Goal: Navigation & Orientation: Find specific page/section

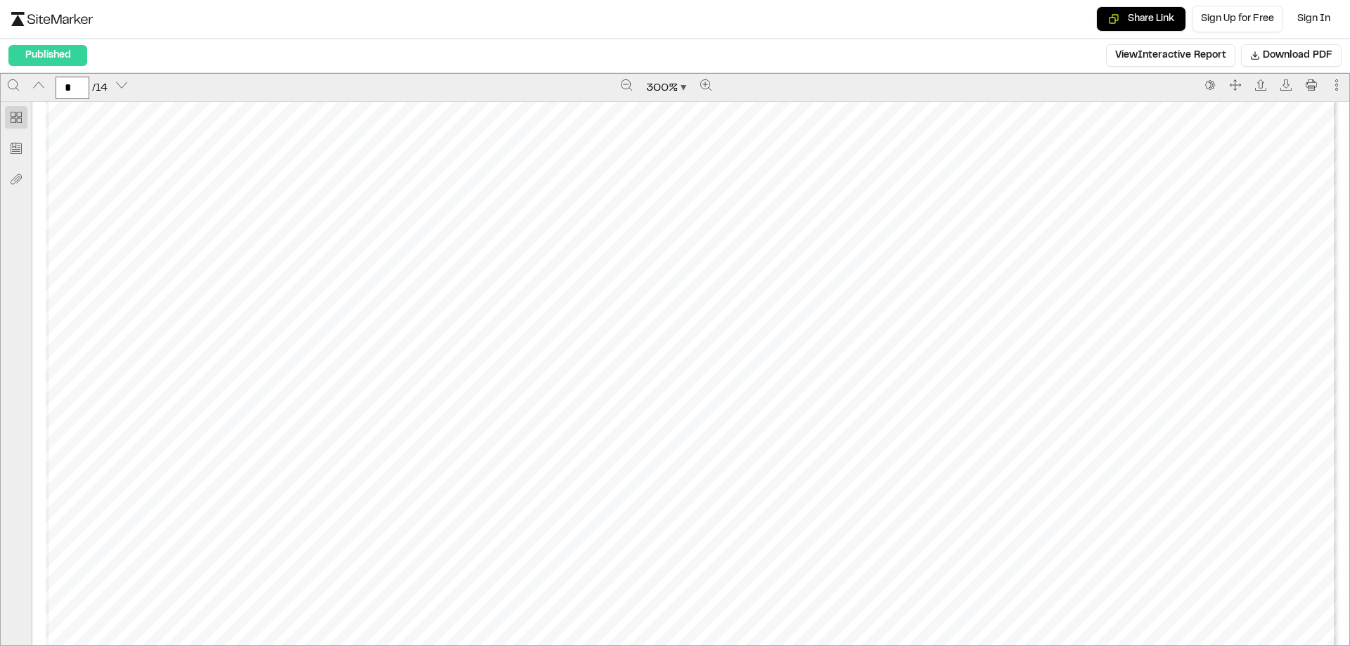
scroll to position [7164, 0]
type input "*"
type input "**"
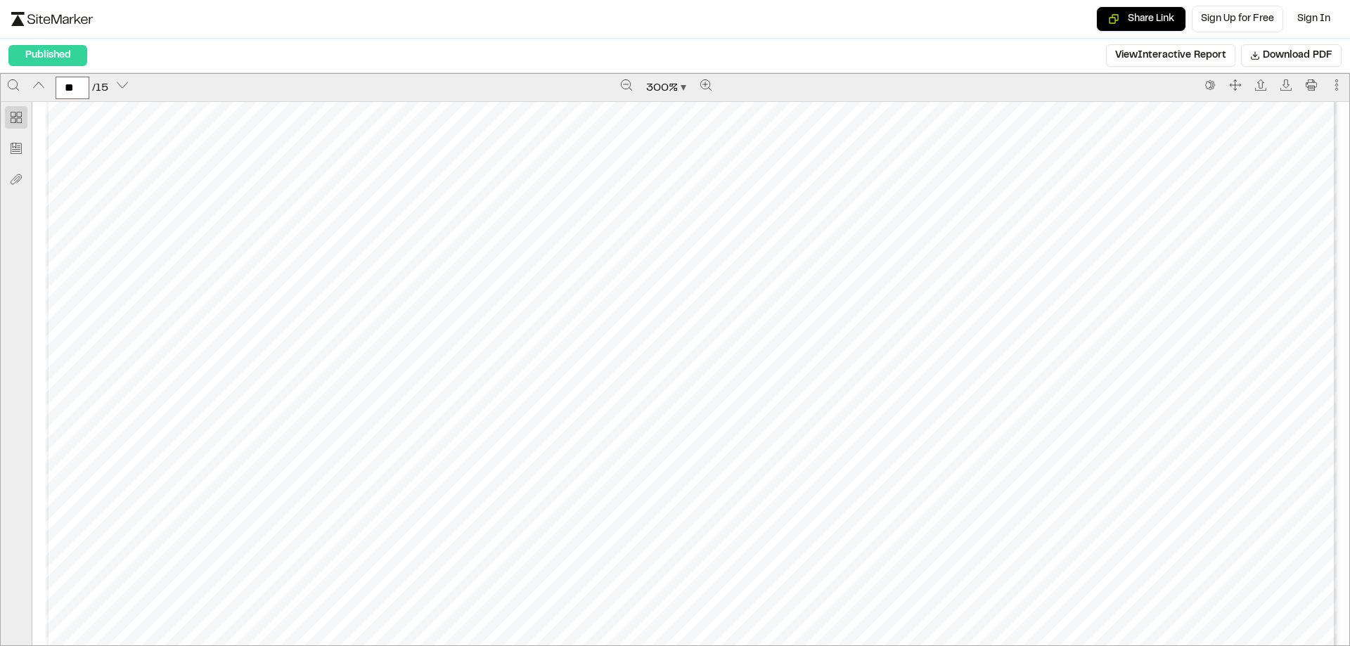
scroll to position [20784, 0]
